Goal: Task Accomplishment & Management: Complete application form

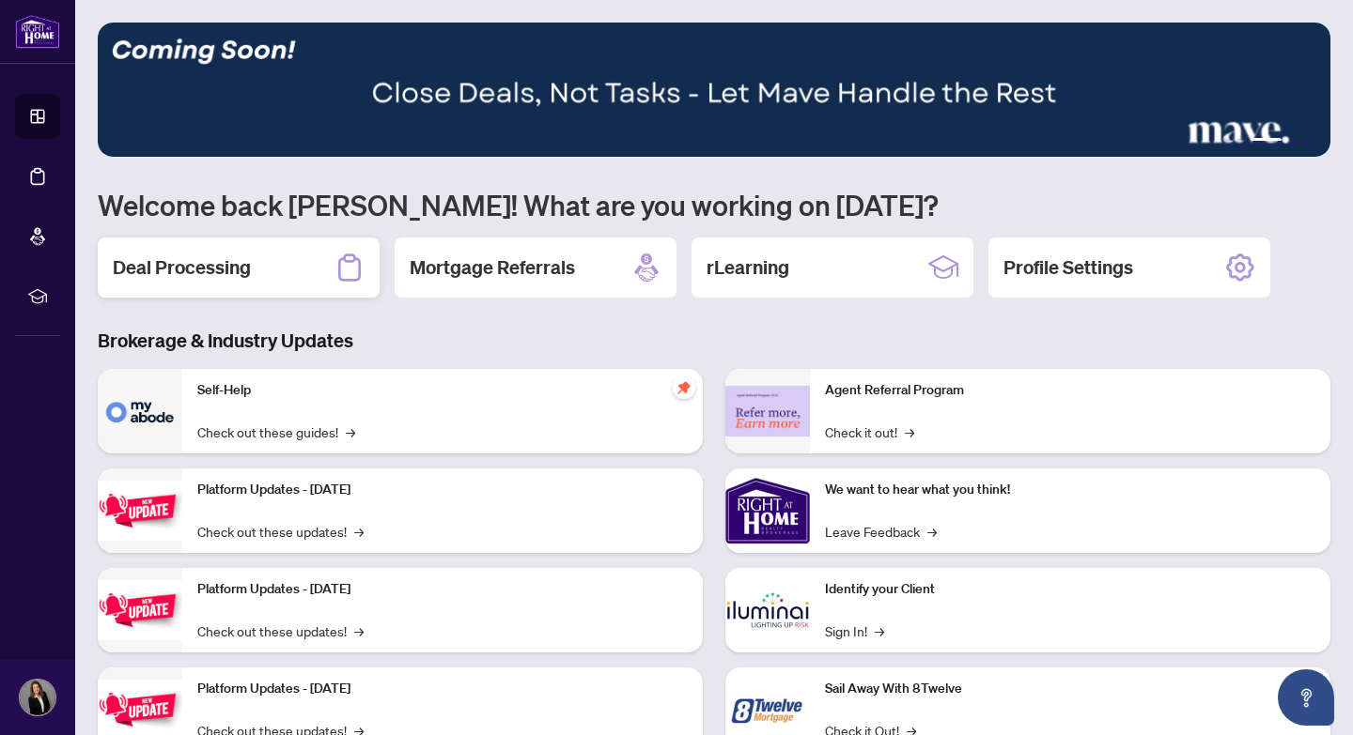
click at [246, 269] on h2 "Deal Processing" at bounding box center [182, 268] width 138 height 26
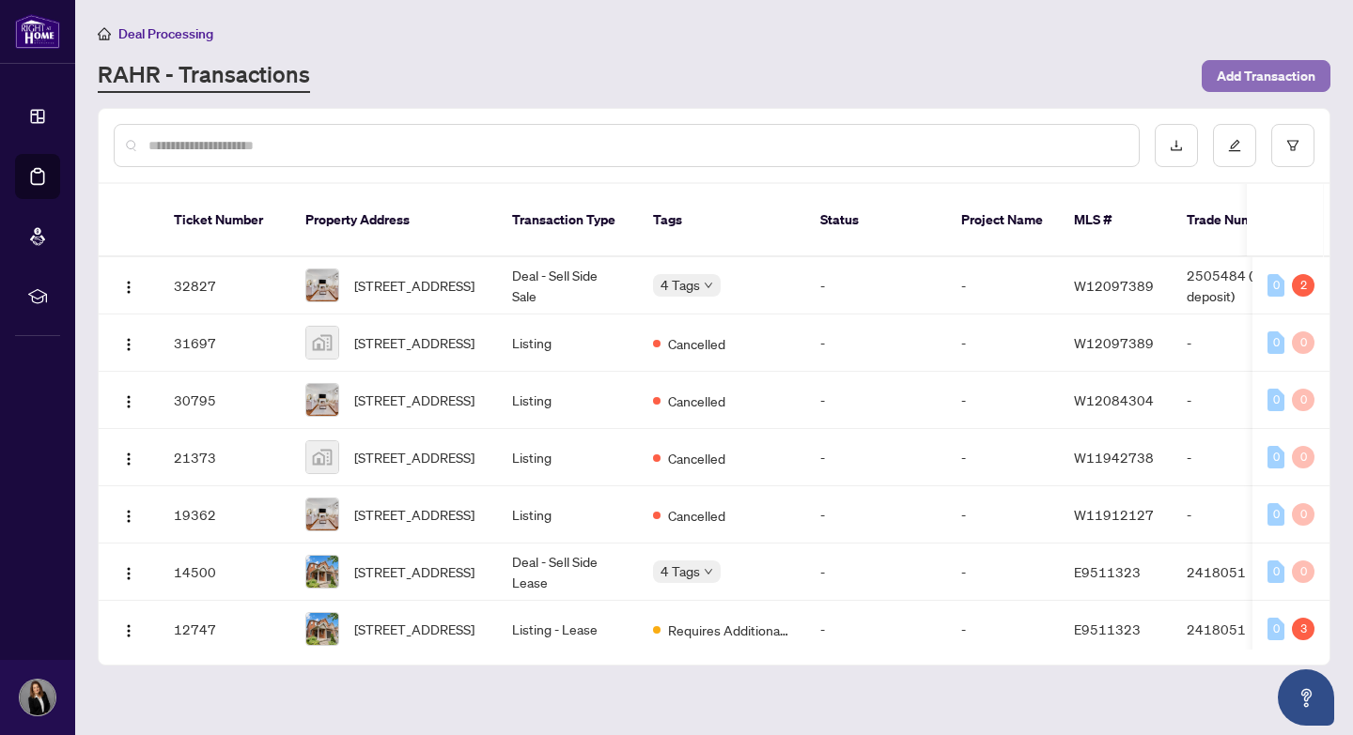
click at [1245, 61] on span "Add Transaction" at bounding box center [1265, 76] width 99 height 30
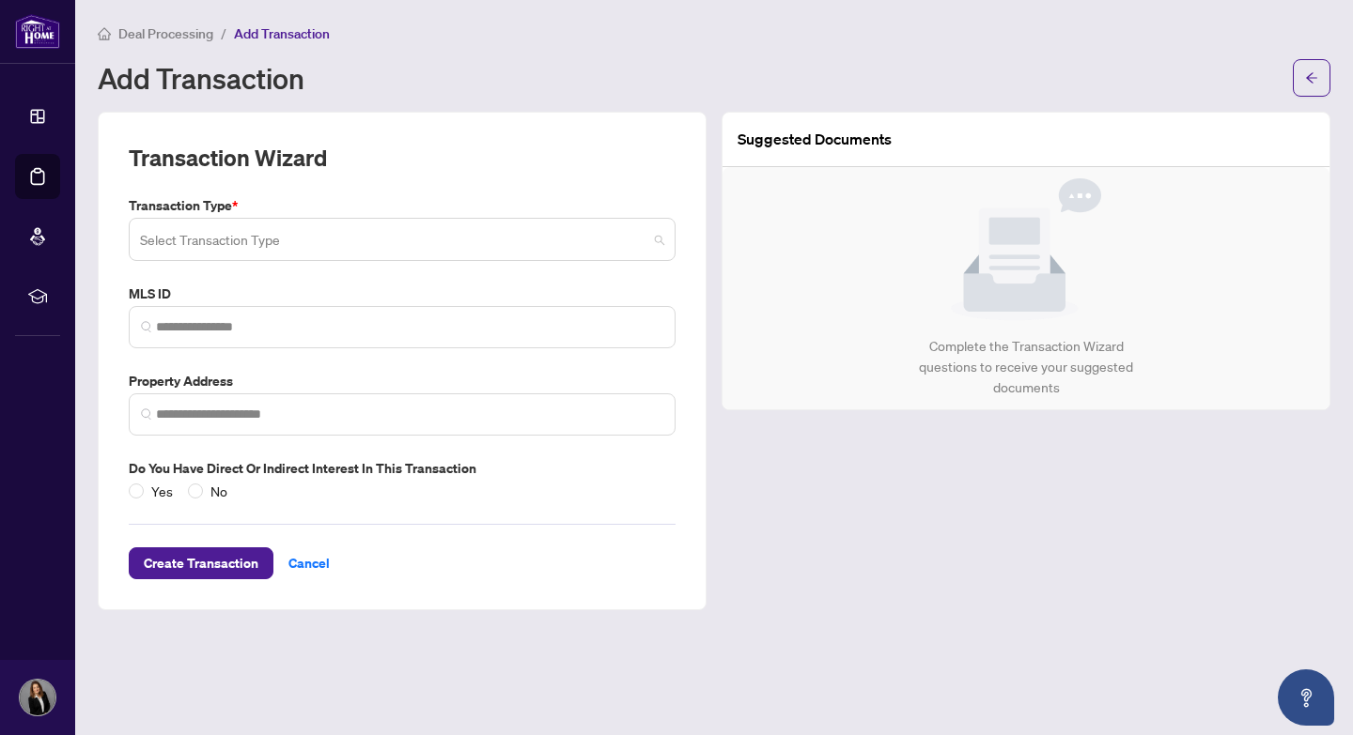
click at [345, 248] on input "search" at bounding box center [393, 242] width 507 height 41
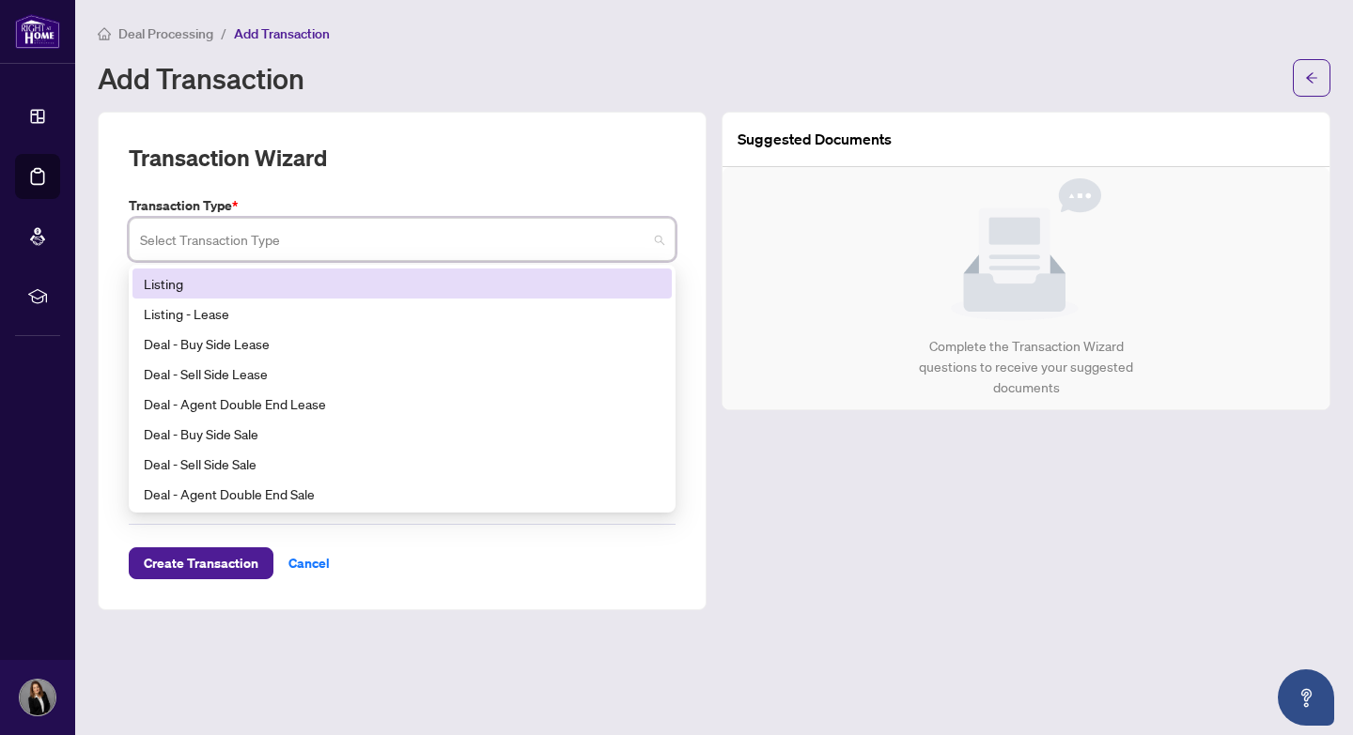
click at [264, 283] on div "Listing" at bounding box center [402, 283] width 517 height 21
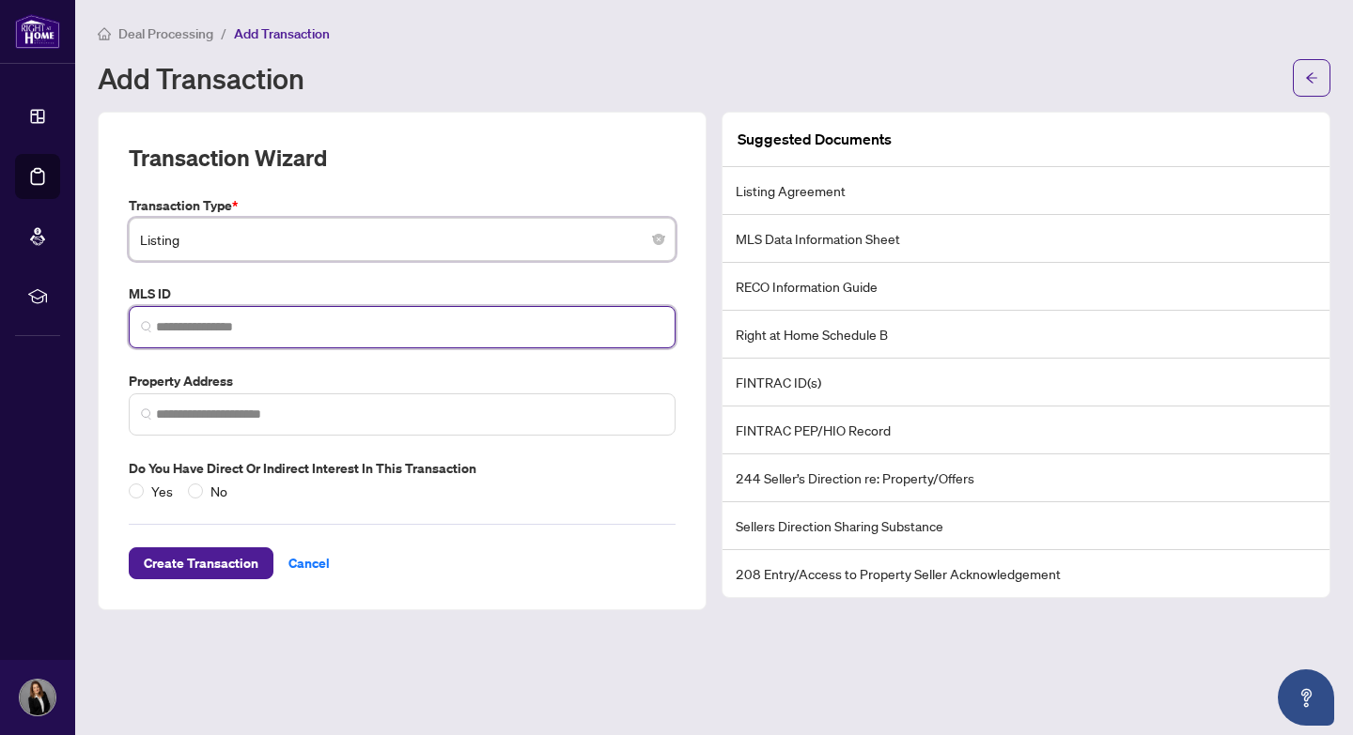
click at [254, 332] on input "search" at bounding box center [409, 327] width 507 height 20
paste input "*********"
type input "*********"
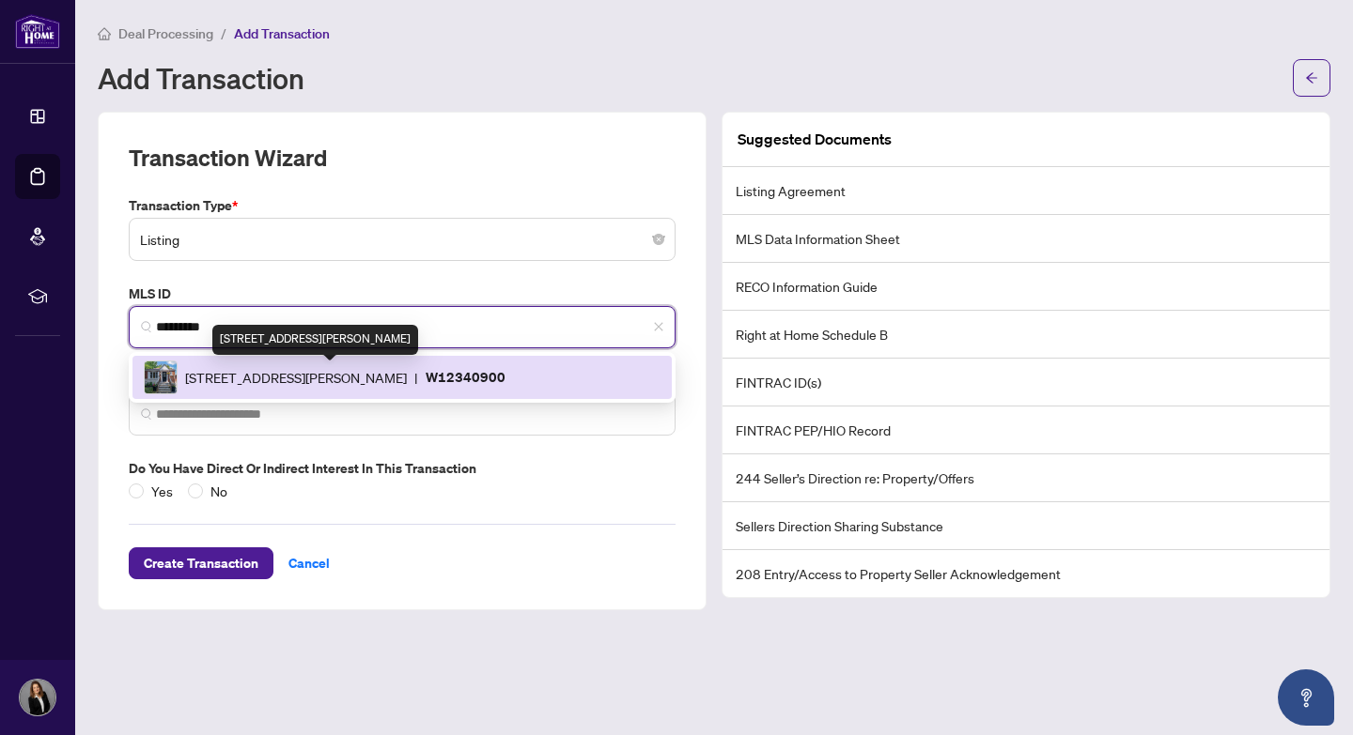
click at [407, 379] on span "[STREET_ADDRESS][PERSON_NAME]" at bounding box center [296, 377] width 222 height 21
type input "**********"
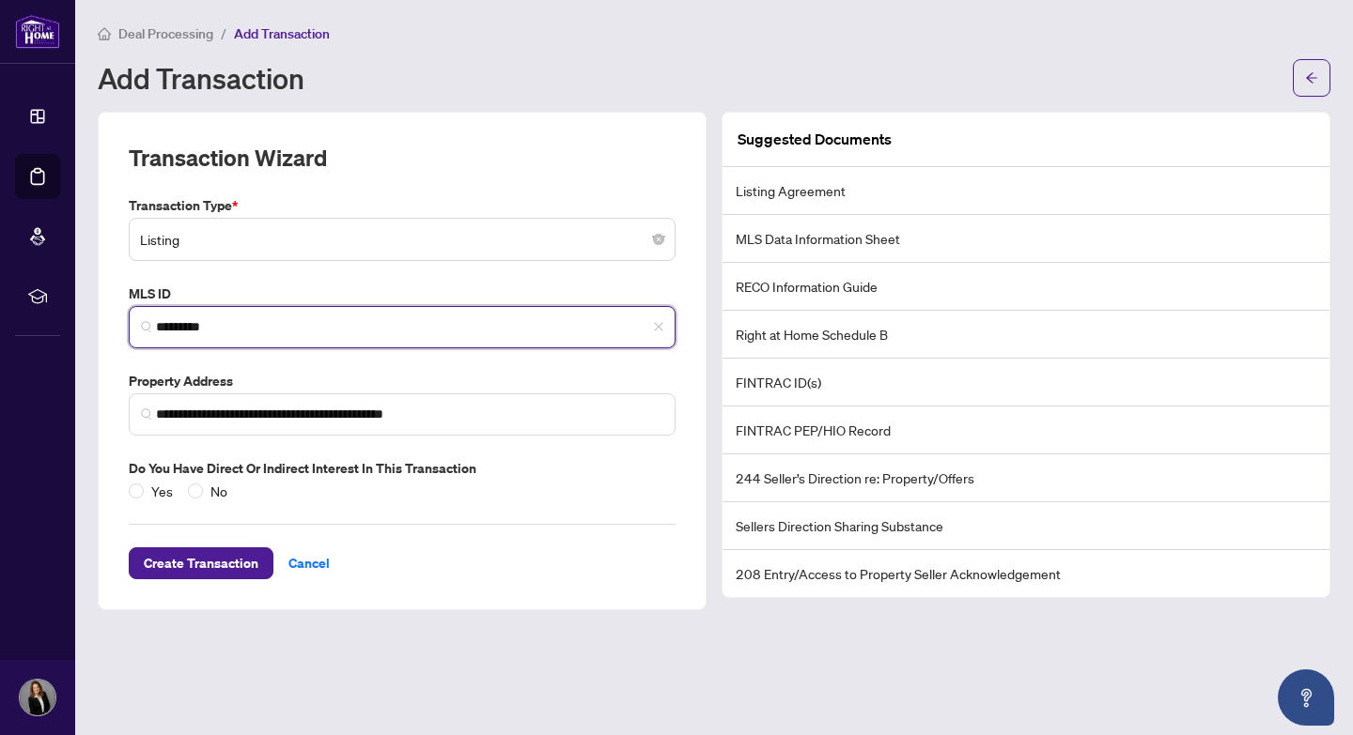
type input "*********"
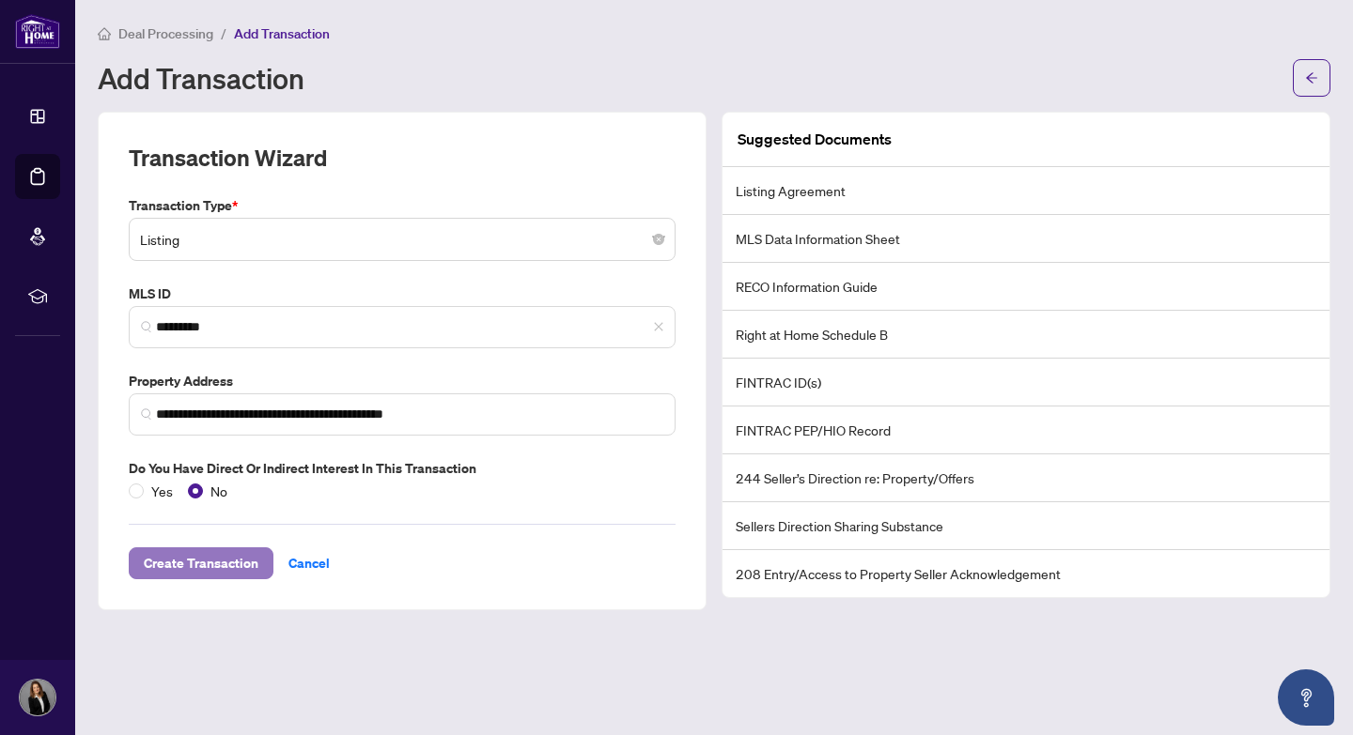
click at [216, 565] on span "Create Transaction" at bounding box center [201, 564] width 115 height 30
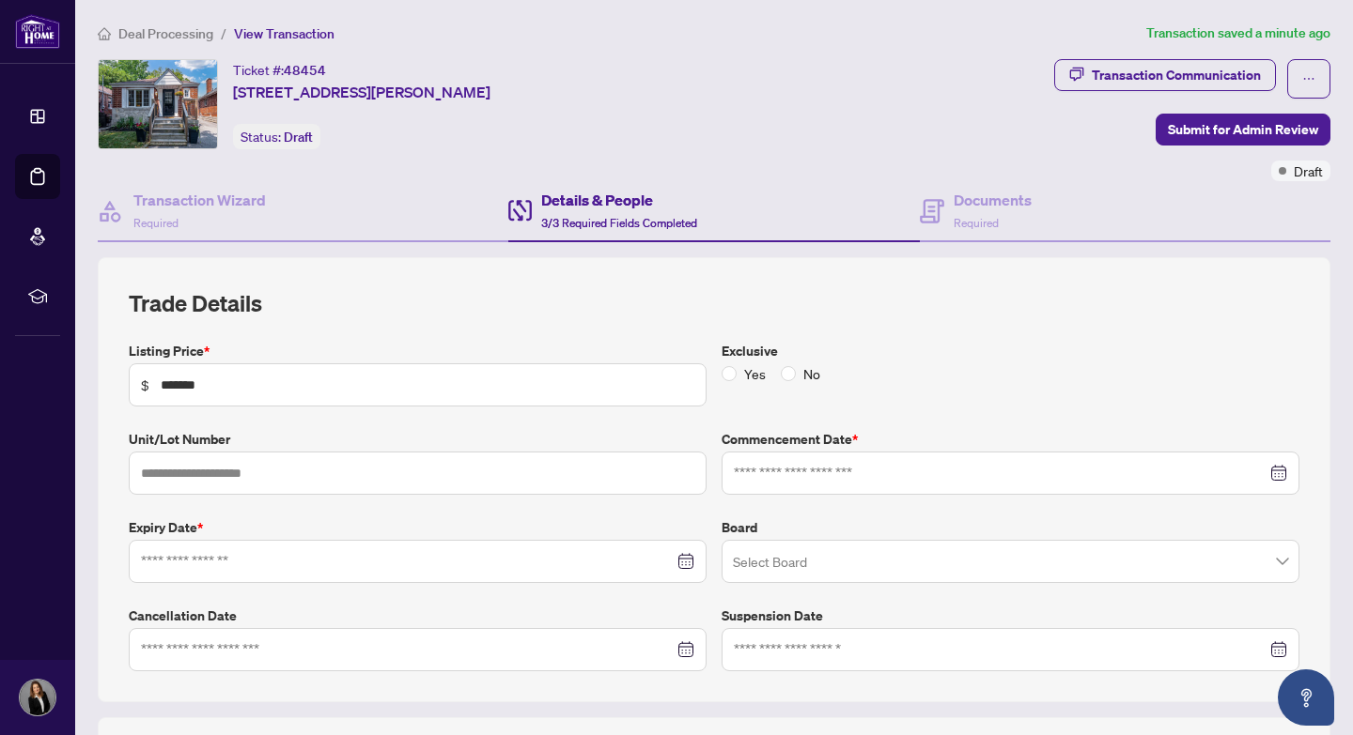
type input "**********"
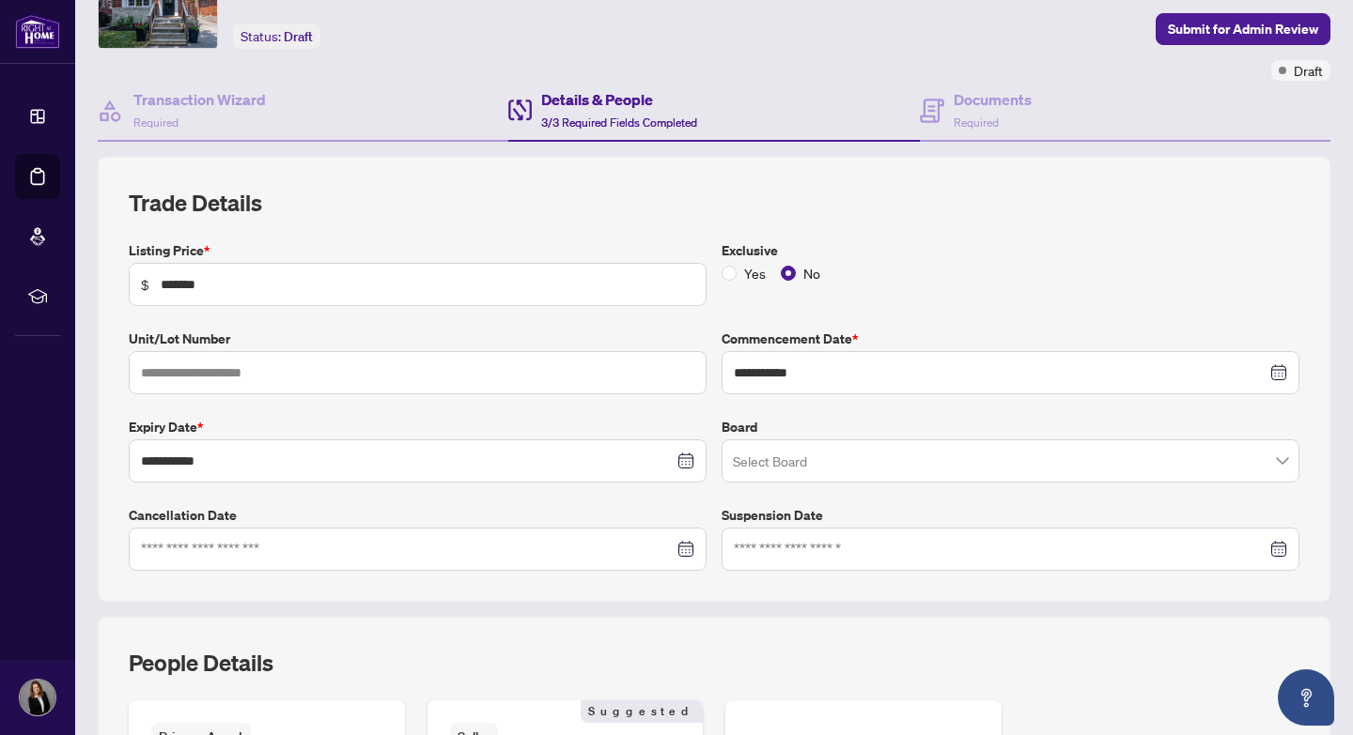
scroll to position [107, 0]
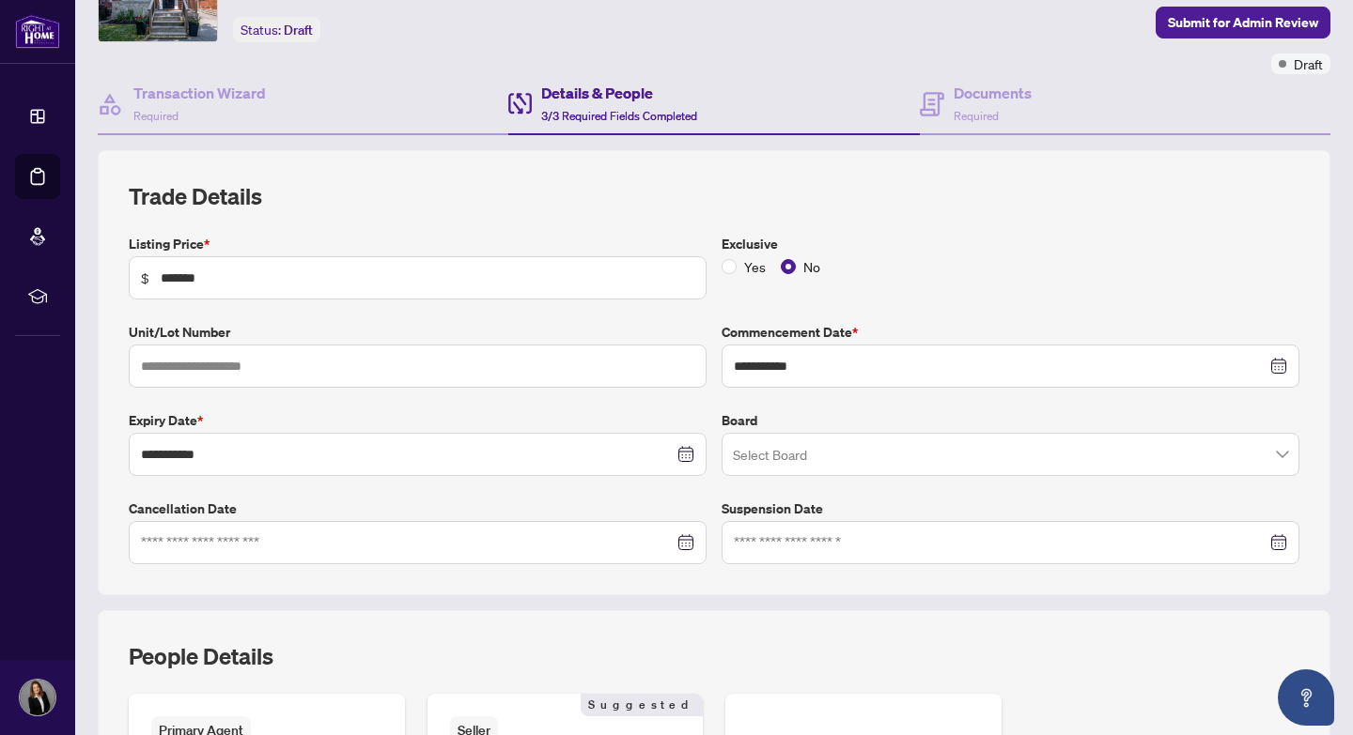
click at [916, 453] on input "search" at bounding box center [1002, 457] width 538 height 41
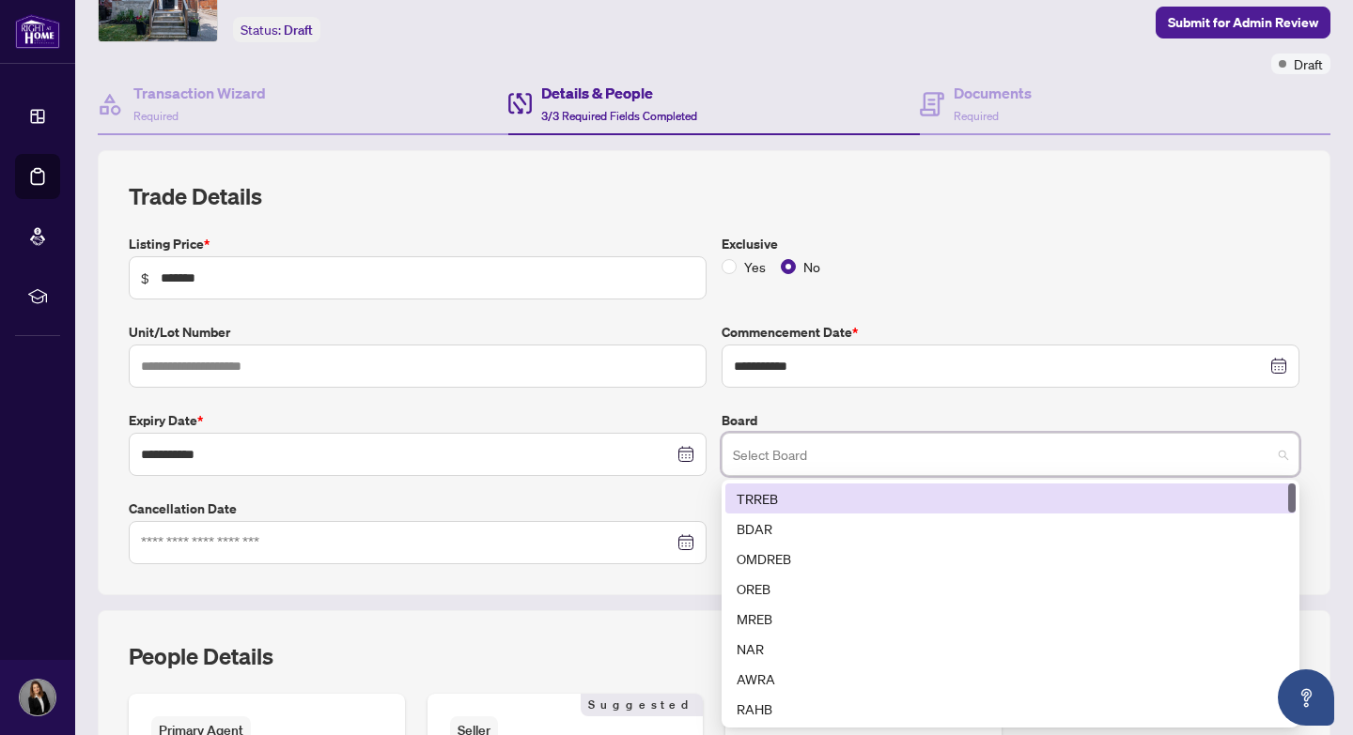
click at [872, 502] on div "TRREB" at bounding box center [1010, 498] width 548 height 21
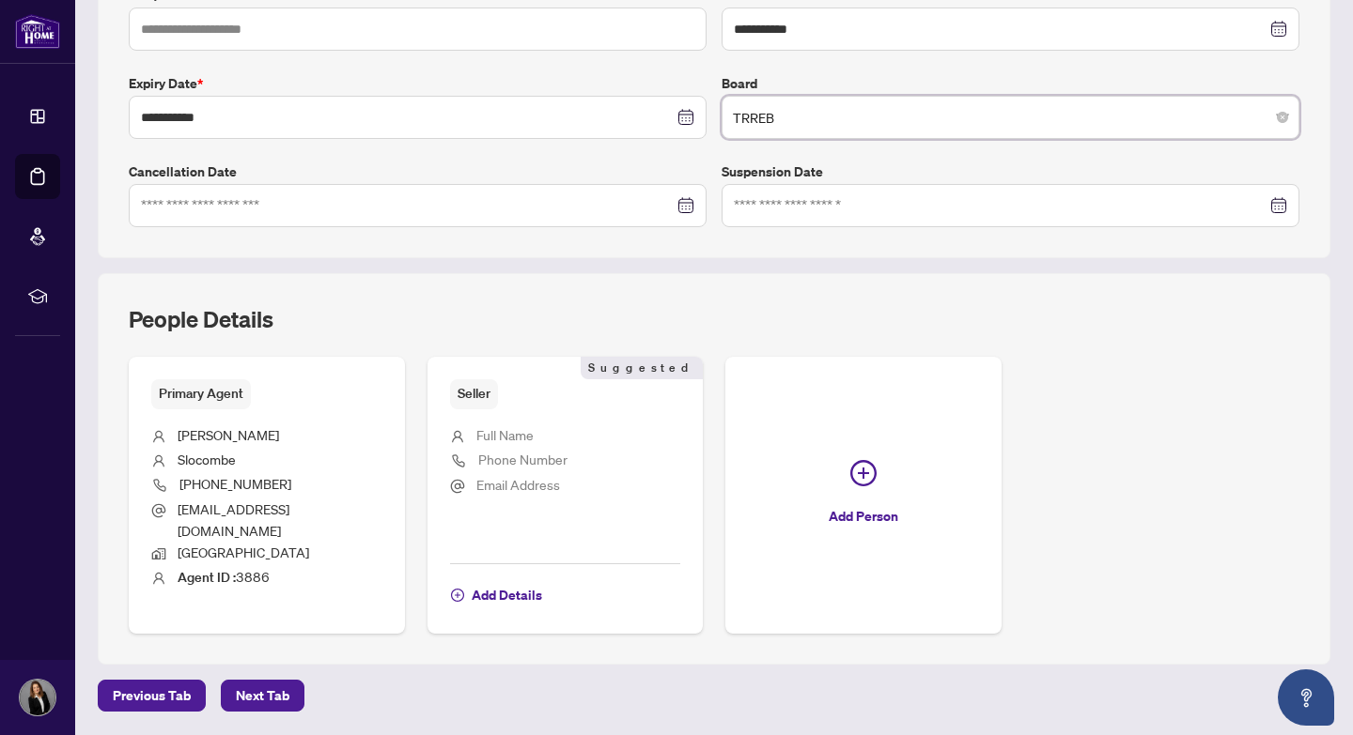
scroll to position [447, 0]
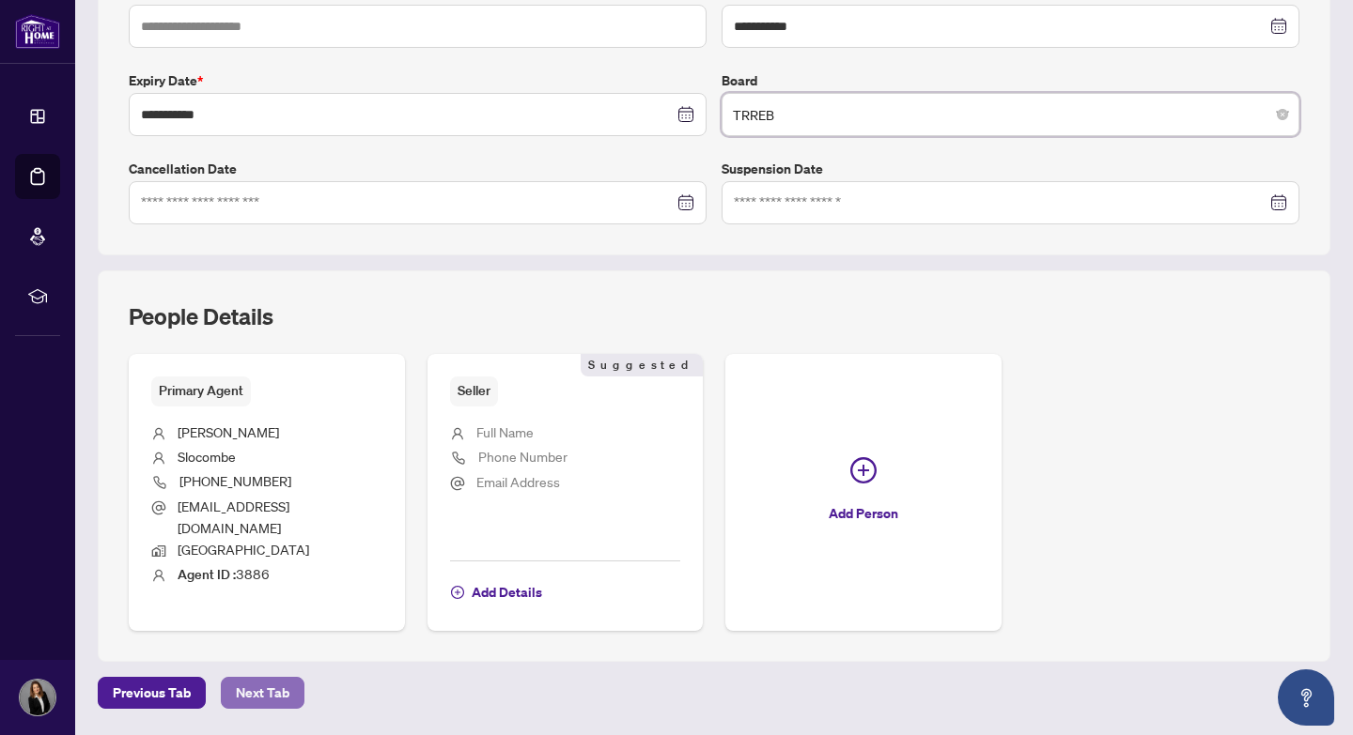
click at [266, 679] on span "Next Tab" at bounding box center [263, 693] width 54 height 30
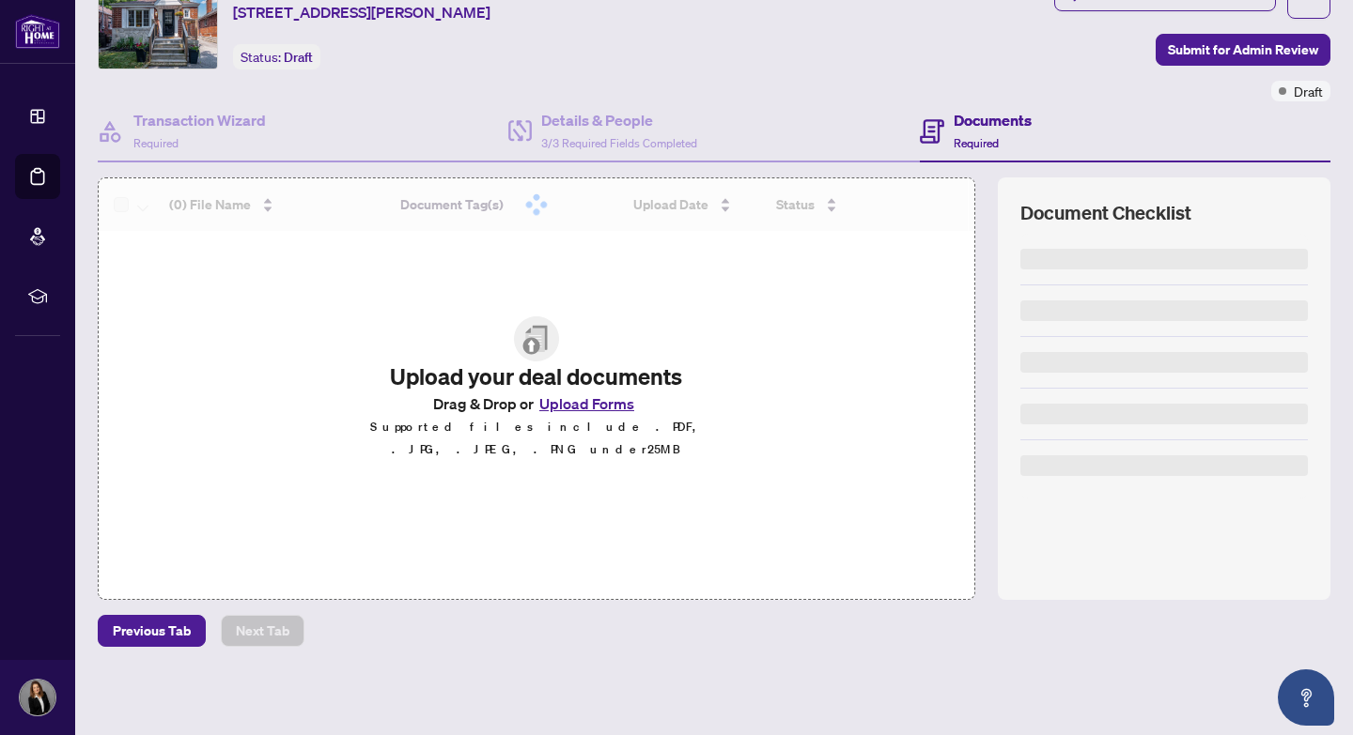
scroll to position [79, 0]
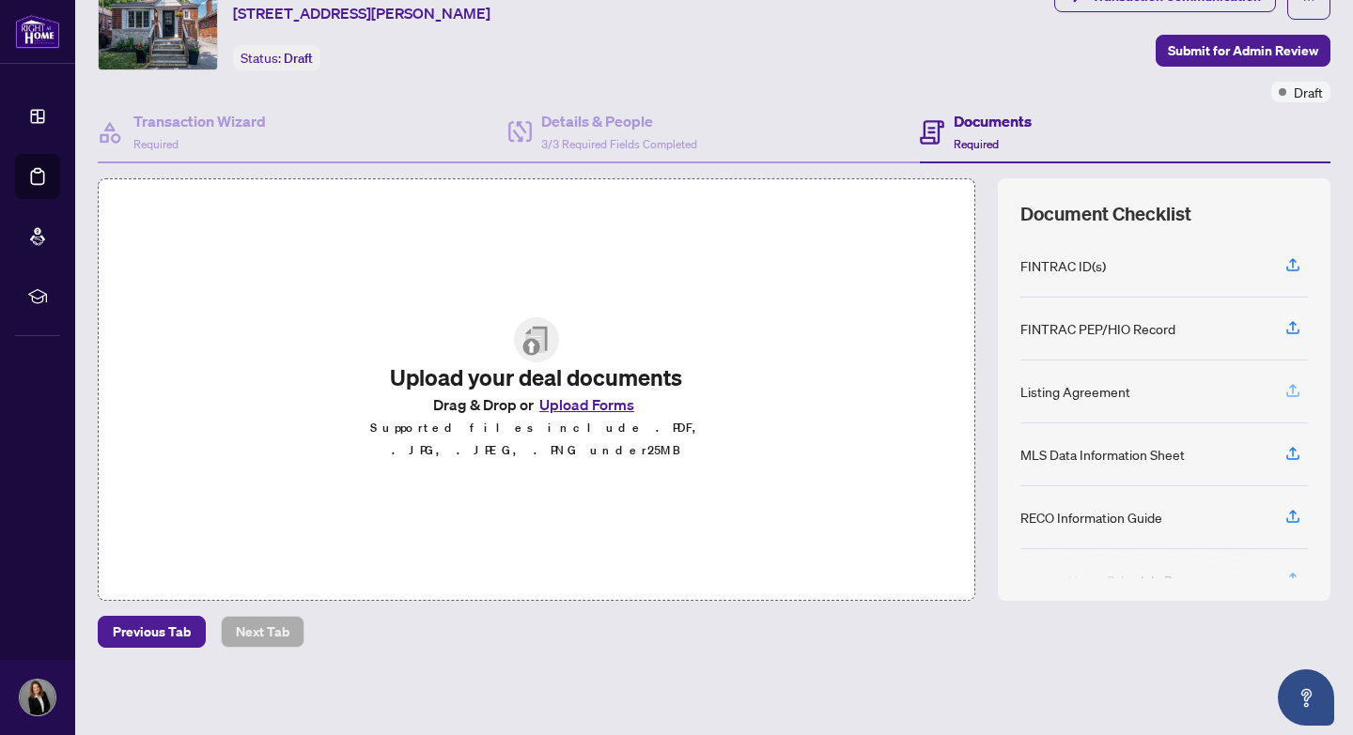
click at [1291, 388] on icon "button" at bounding box center [1292, 390] width 17 height 17
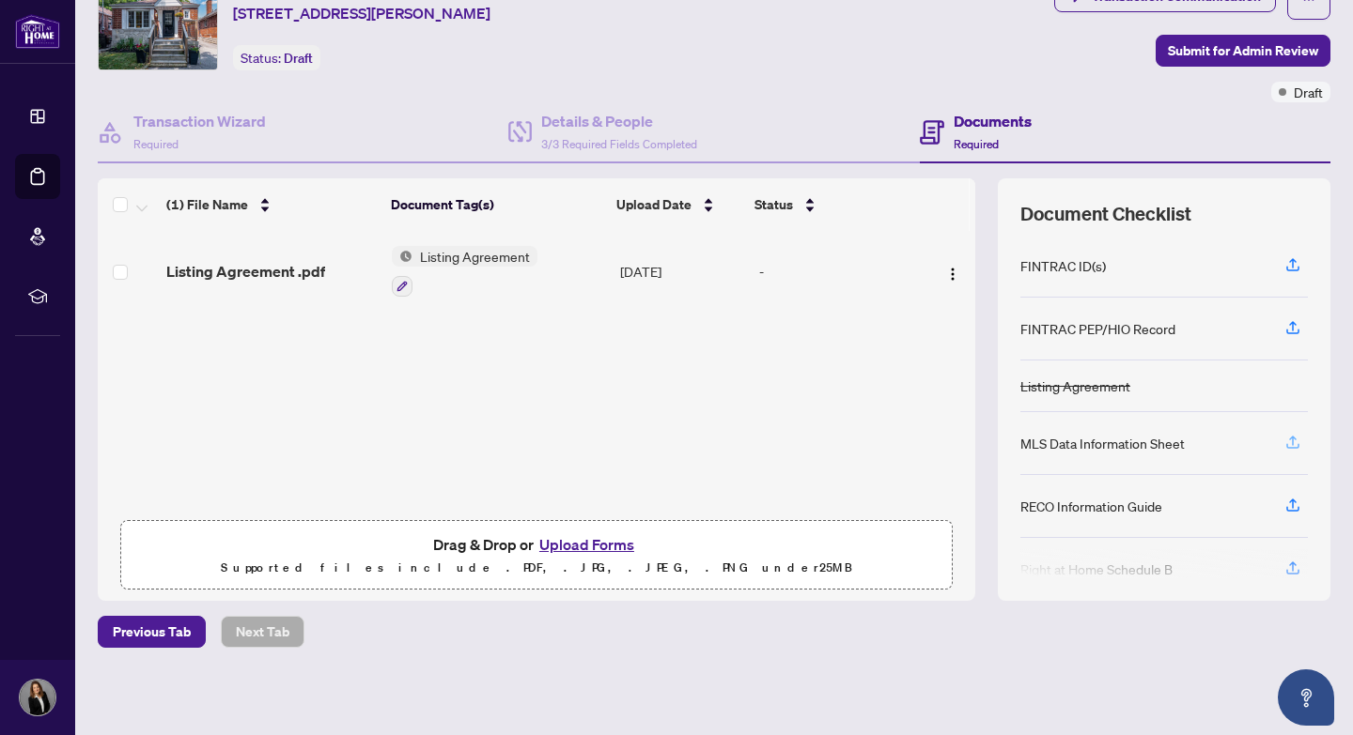
click at [1291, 441] on icon "button" at bounding box center [1292, 442] width 17 height 17
click at [1081, 446] on div "MLS Data Information Sheet" at bounding box center [1102, 443] width 164 height 21
click at [1295, 442] on icon "button" at bounding box center [1292, 442] width 17 height 17
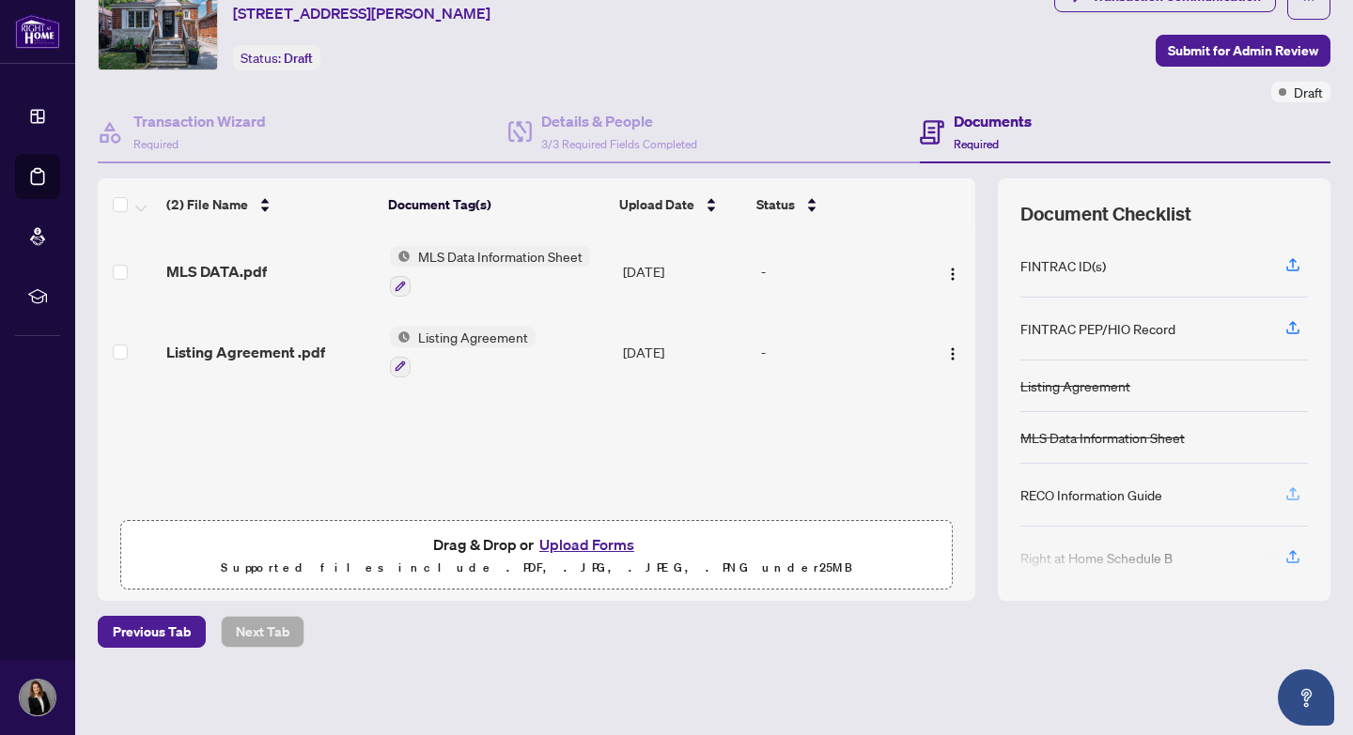
click at [1298, 496] on icon "button" at bounding box center [1292, 497] width 13 height 5
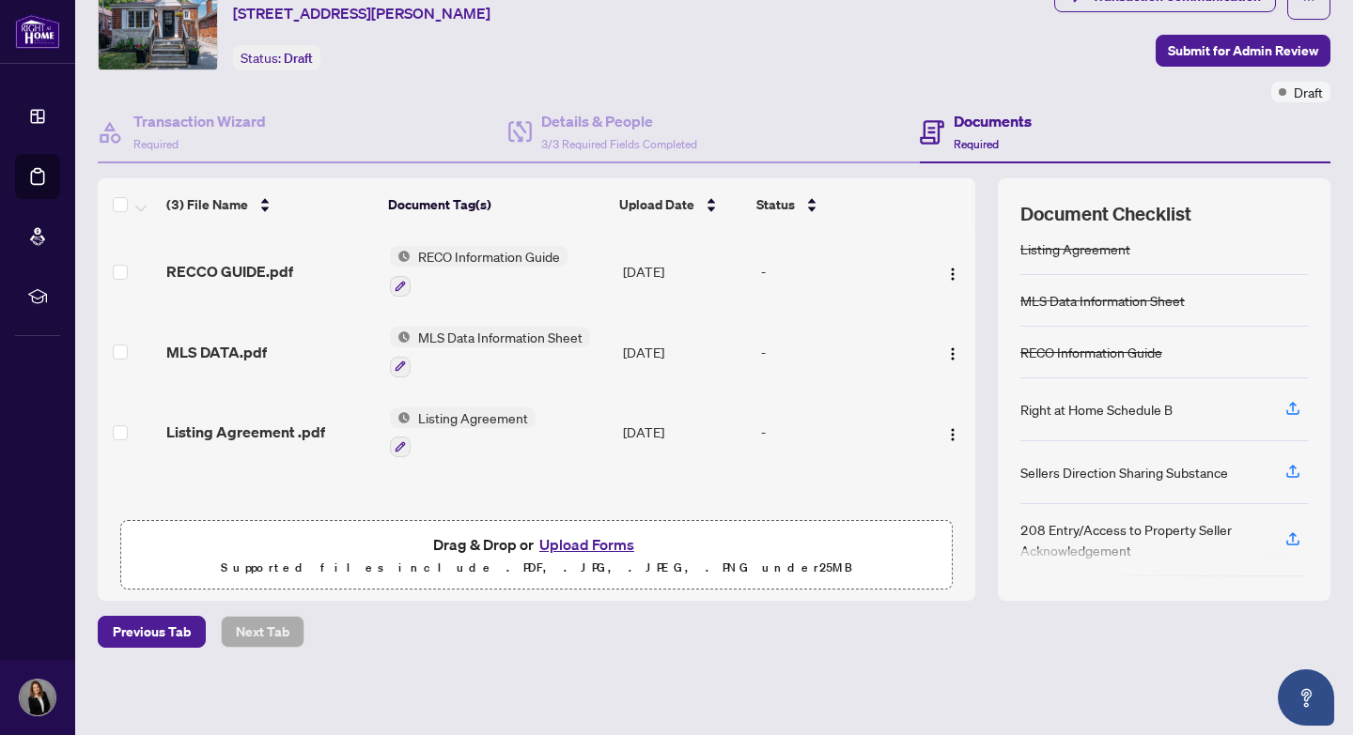
scroll to position [139, 0]
click at [1292, 403] on icon "button" at bounding box center [1292, 406] width 17 height 17
click at [1204, 44] on span "Submit for Admin Review" at bounding box center [1242, 51] width 150 height 30
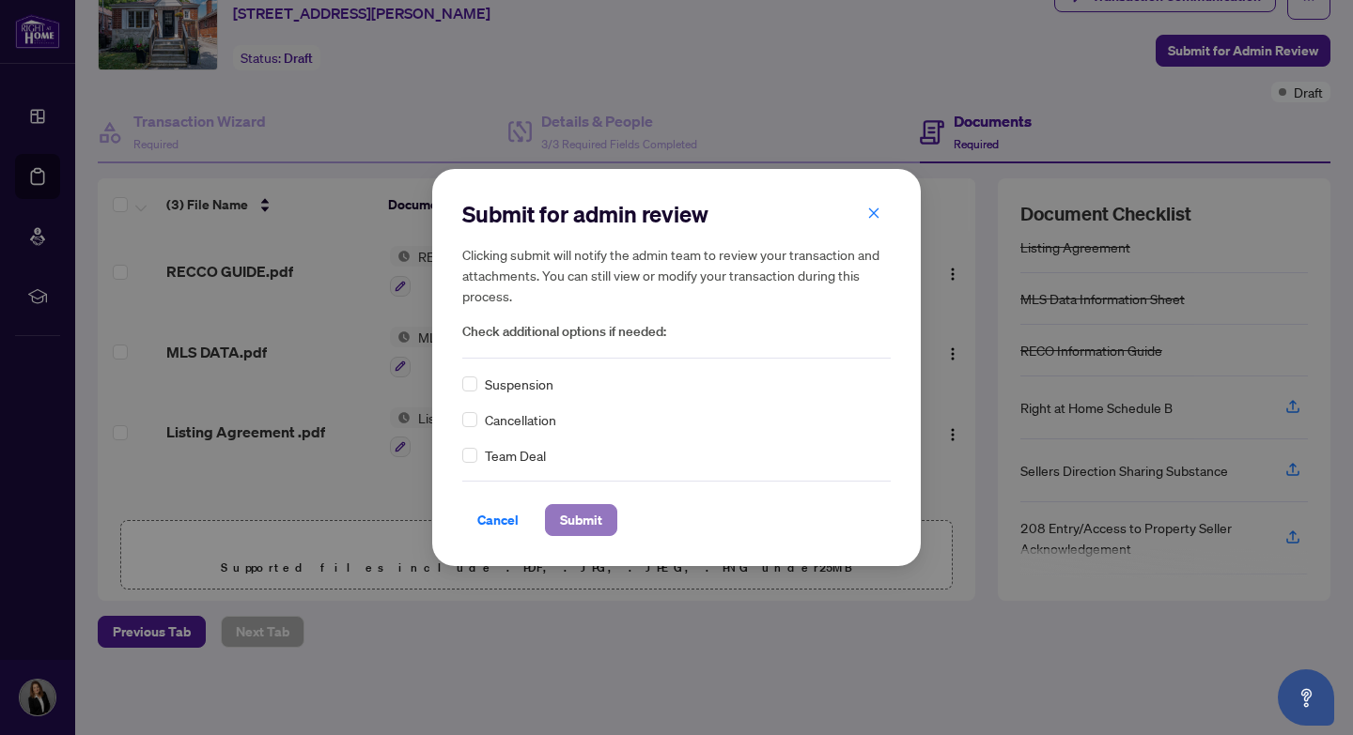
click at [562, 522] on span "Submit" at bounding box center [581, 520] width 42 height 30
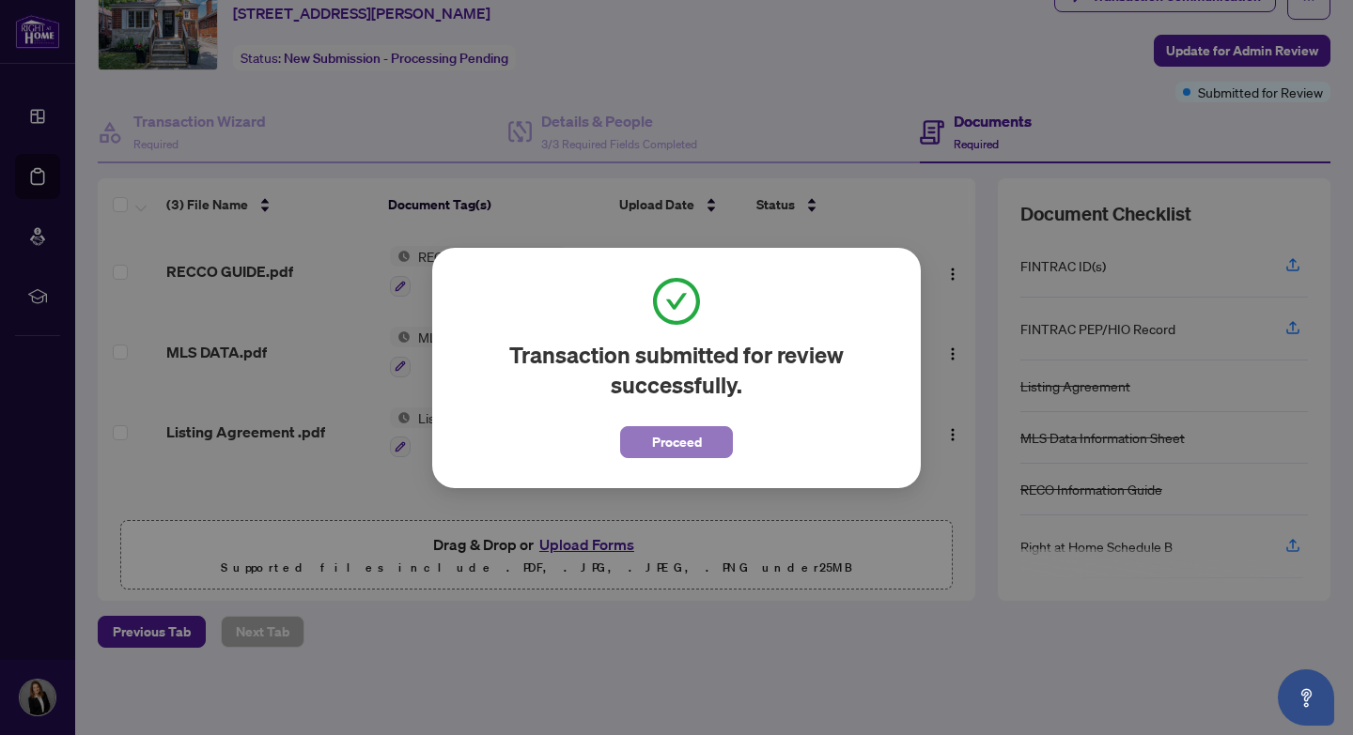
click at [641, 446] on button "Proceed" at bounding box center [676, 442] width 113 height 32
